Goal: Navigation & Orientation: Understand site structure

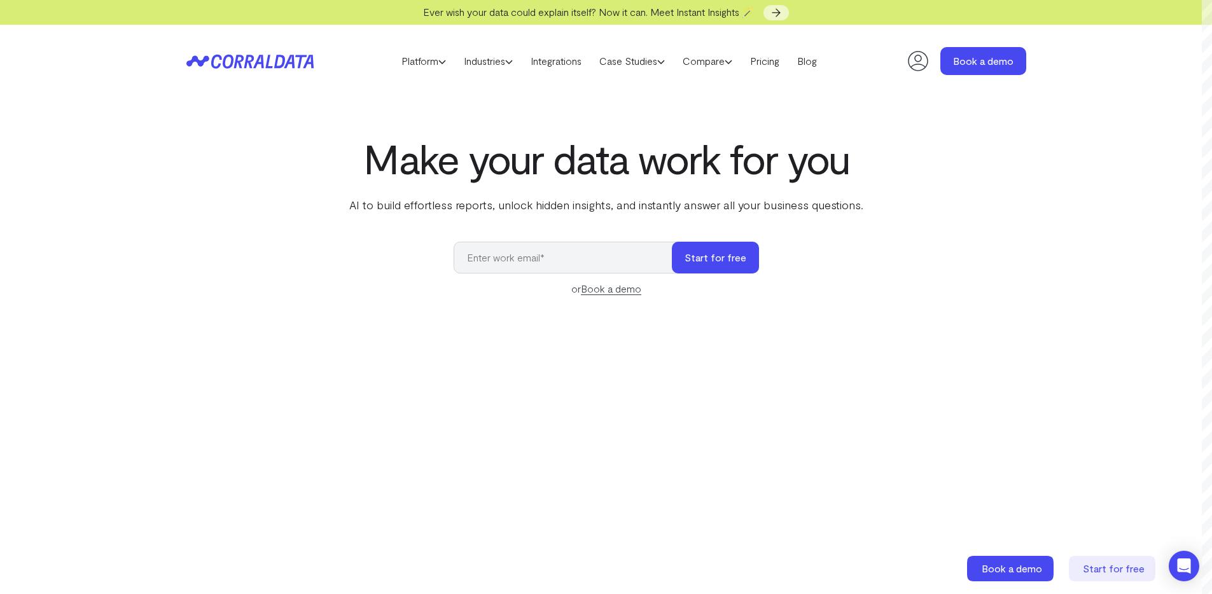
click at [244, 56] on icon at bounding box center [249, 61] width 127 height 15
click at [235, 56] on icon at bounding box center [249, 61] width 127 height 15
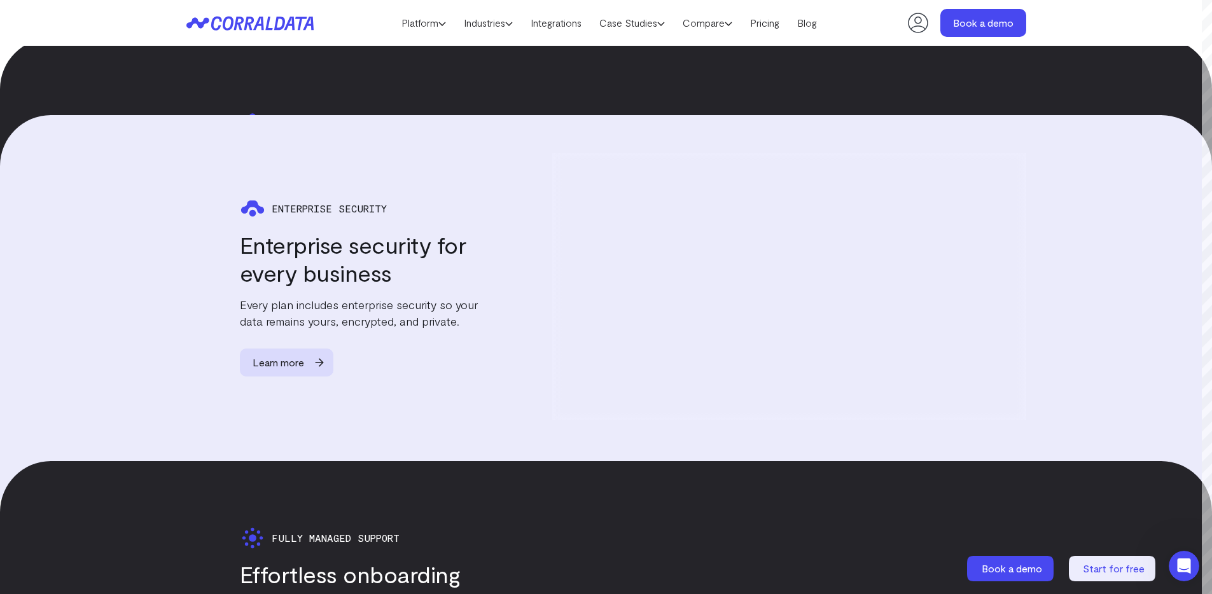
scroll to position [2922, 0]
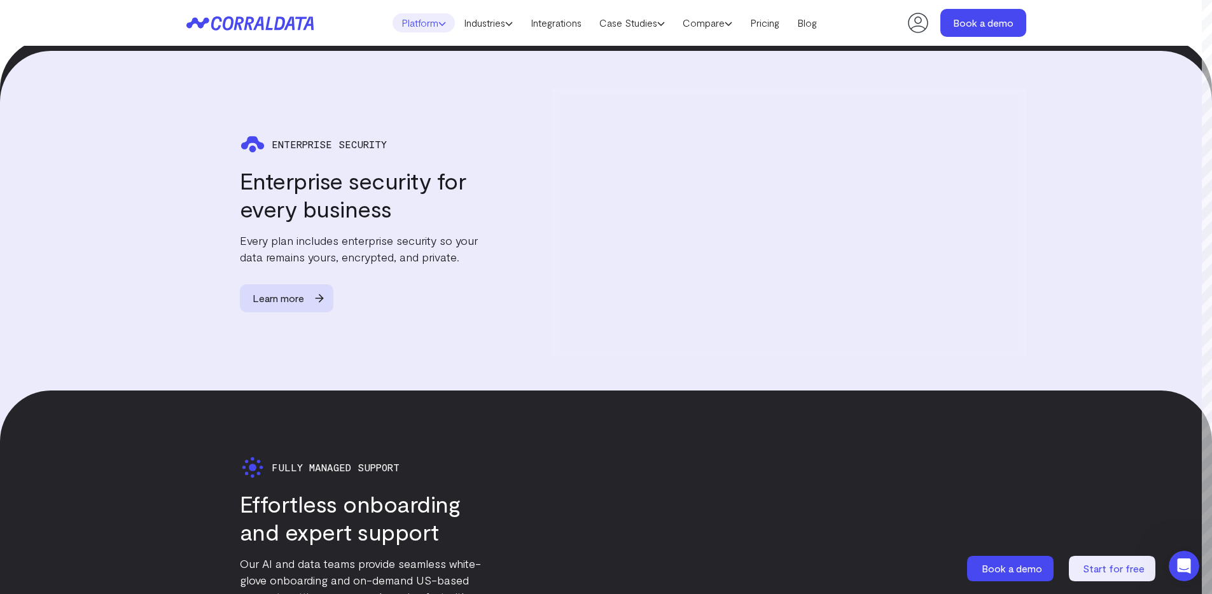
click at [428, 21] on link "Platform" at bounding box center [424, 22] width 62 height 19
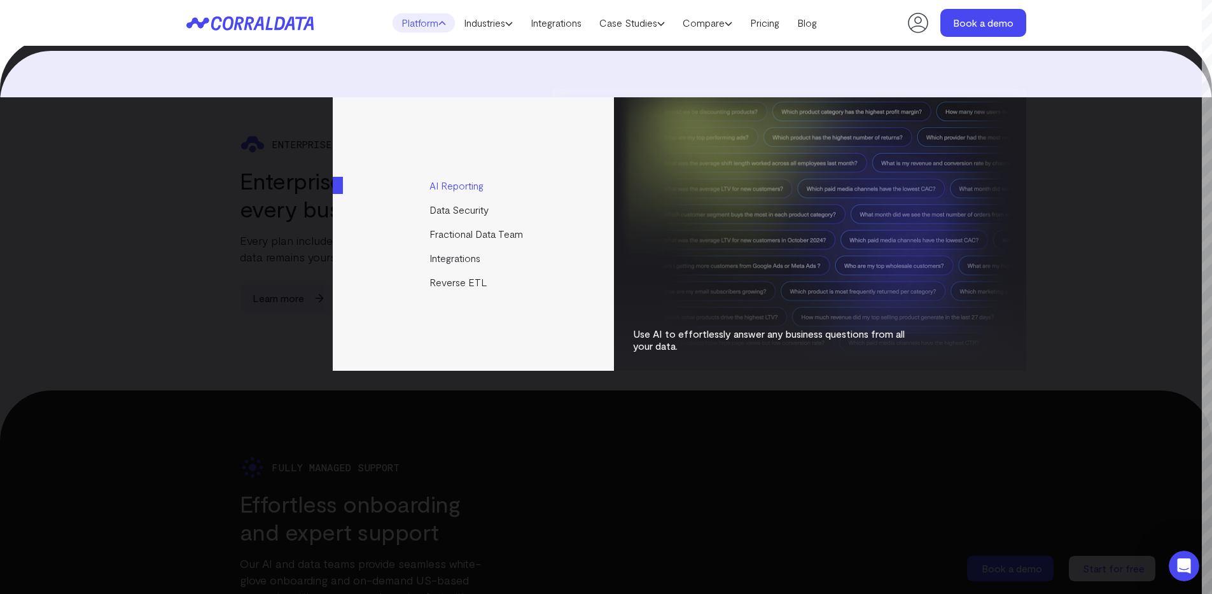
click at [459, 184] on link "AI Reporting" at bounding box center [474, 186] width 283 height 24
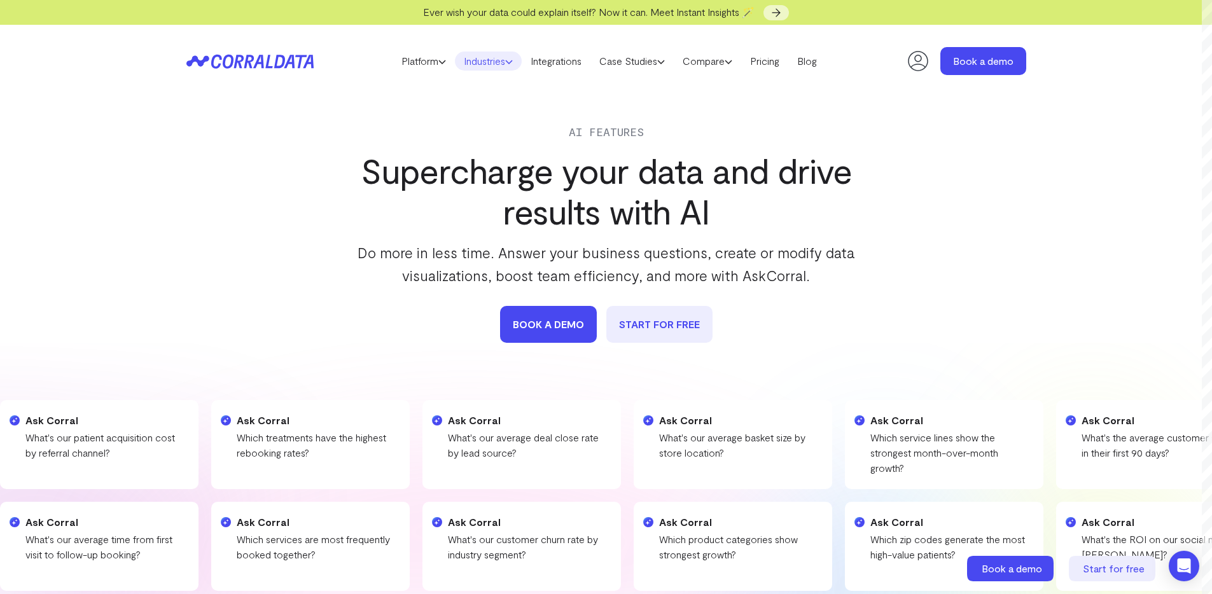
click at [501, 62] on link "Industries" at bounding box center [488, 61] width 67 height 19
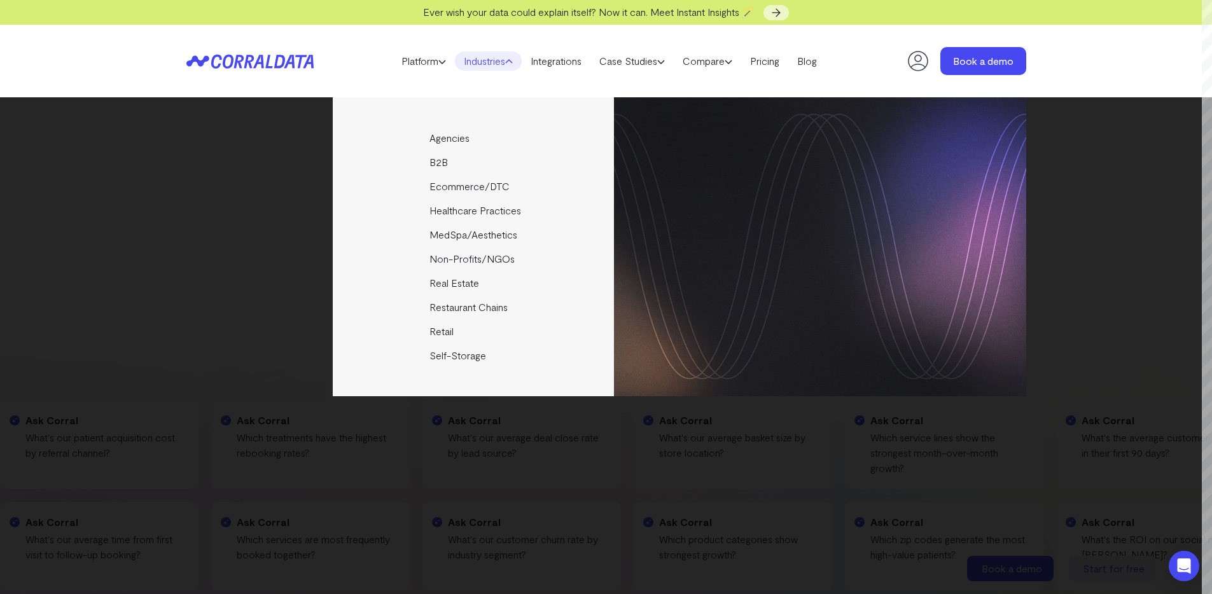
click at [508, 60] on icon at bounding box center [509, 62] width 8 height 8
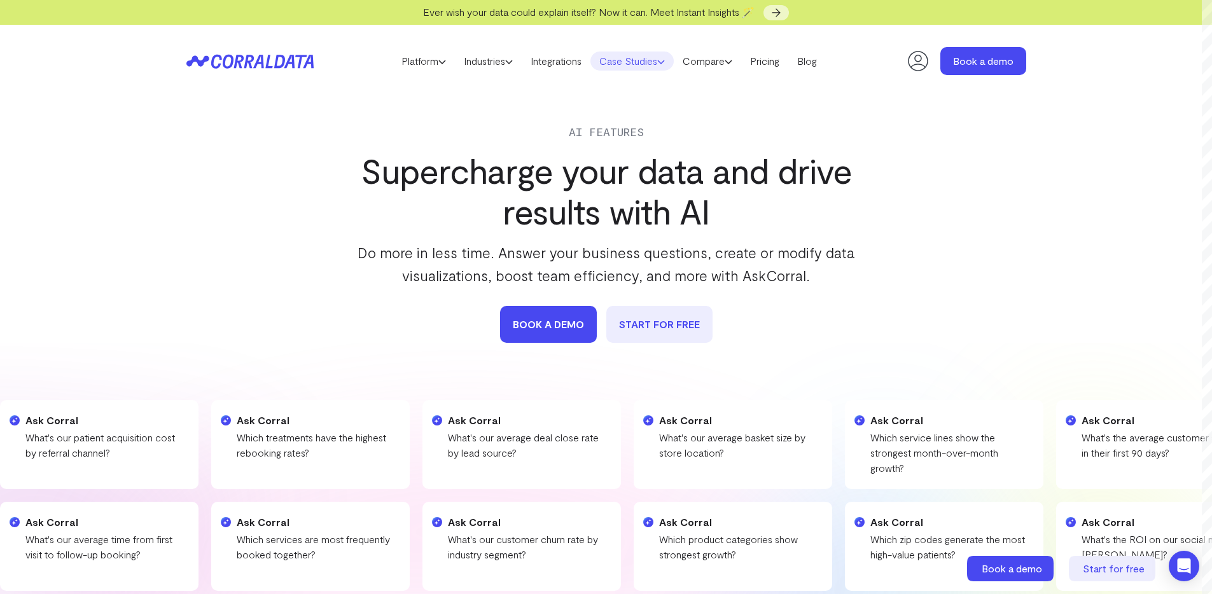
click at [640, 60] on link "Case Studies" at bounding box center [632, 61] width 83 height 19
